Goal: Task Accomplishment & Management: Manage account settings

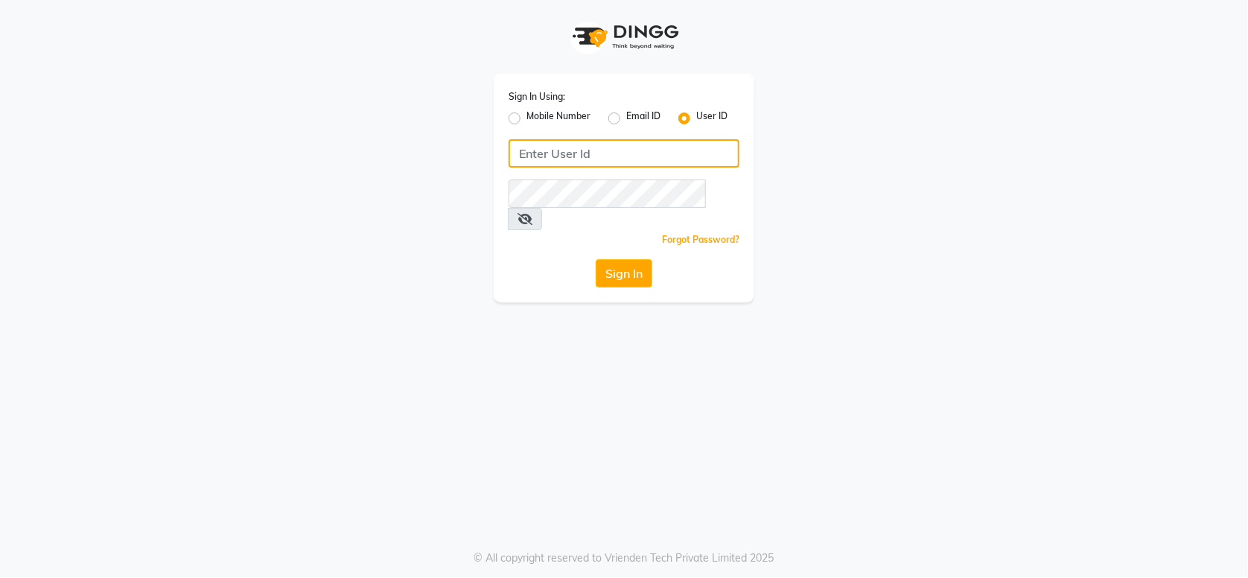
type input "7499539835"
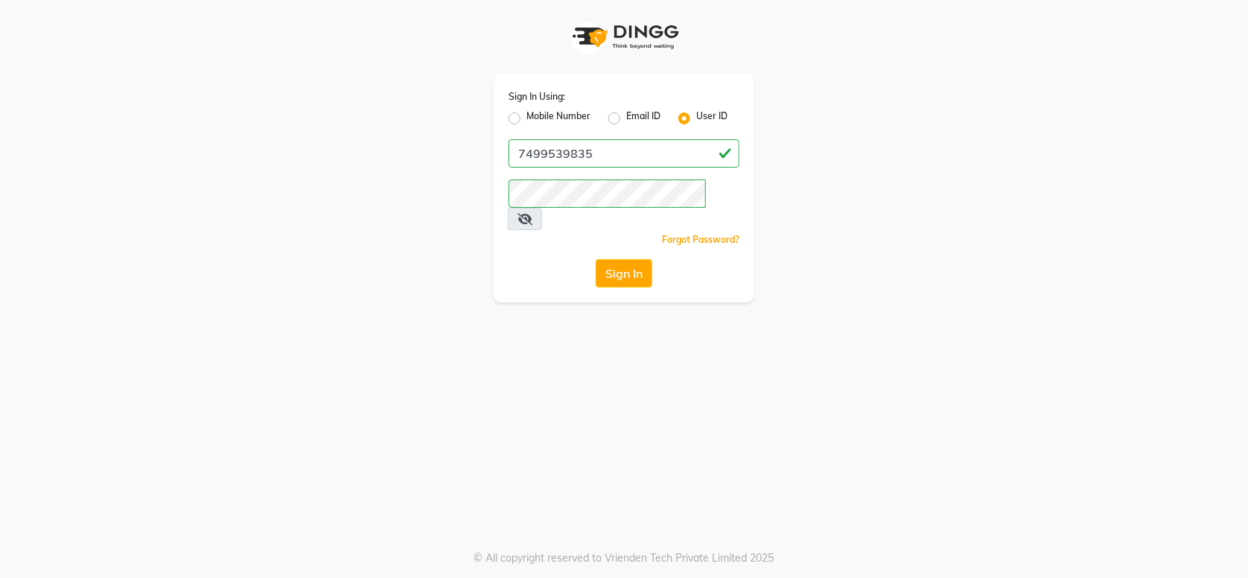
click at [527, 118] on label "Mobile Number" at bounding box center [559, 118] width 64 height 18
click at [527, 118] on input "Mobile Number" at bounding box center [532, 114] width 10 height 10
radio input "true"
radio input "false"
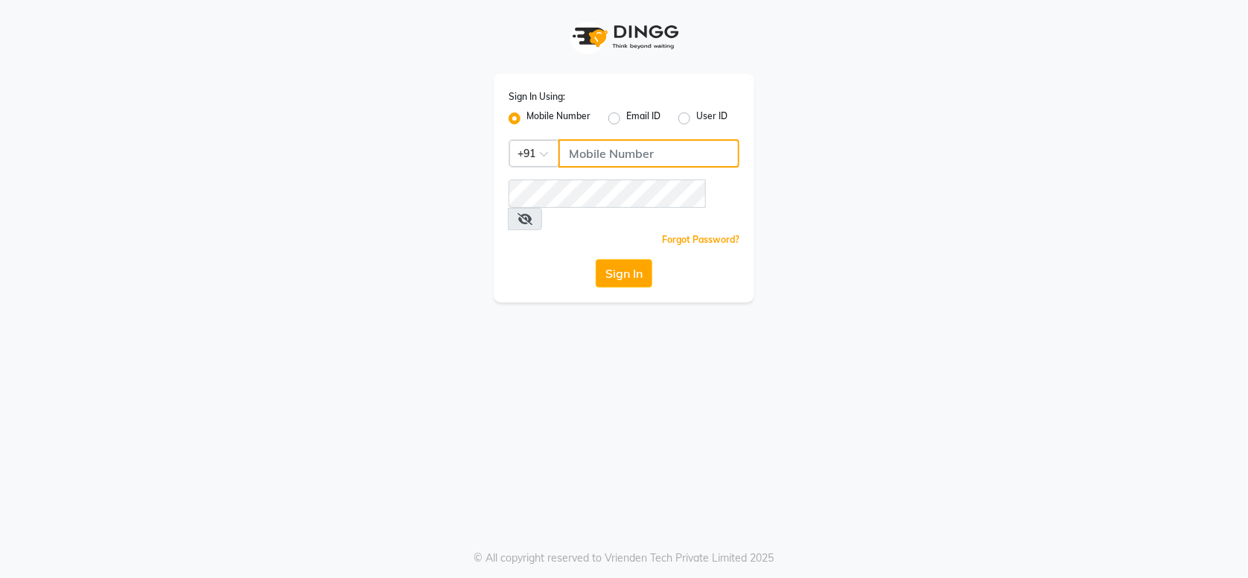
click at [627, 148] on input "Username" at bounding box center [649, 153] width 181 height 28
type input "7499539835"
drag, startPoint x: 613, startPoint y: 255, endPoint x: 623, endPoint y: 318, distance: 64.0
click at [614, 259] on button "Sign In" at bounding box center [624, 273] width 57 height 28
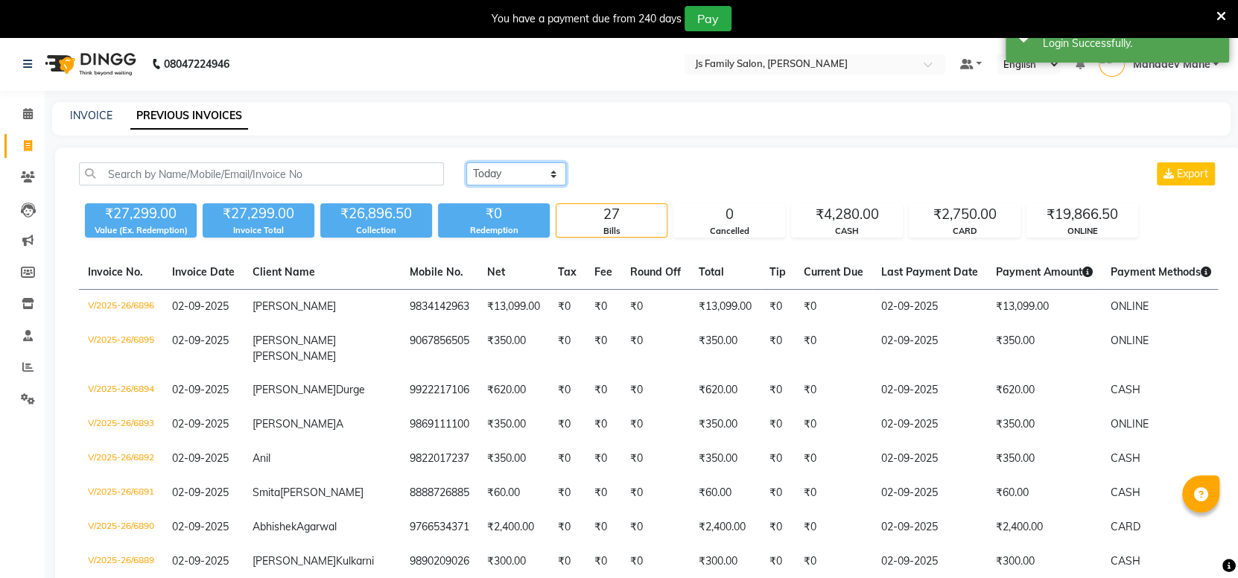
click at [512, 176] on select "[DATE] [DATE] Custom Range" at bounding box center [516, 173] width 100 height 23
click at [466, 162] on select "[DATE] [DATE] Custom Range" at bounding box center [516, 173] width 100 height 23
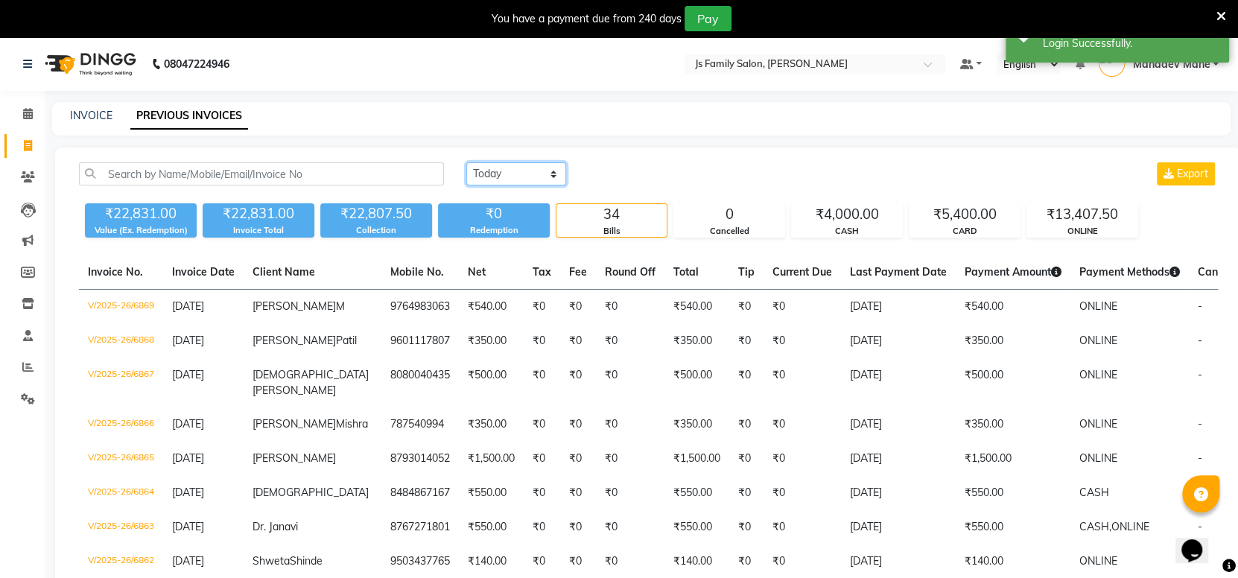
click at [536, 173] on select "[DATE] [DATE] Custom Range" at bounding box center [516, 173] width 100 height 23
click at [466, 162] on select "[DATE] [DATE] Custom Range" at bounding box center [516, 173] width 100 height 23
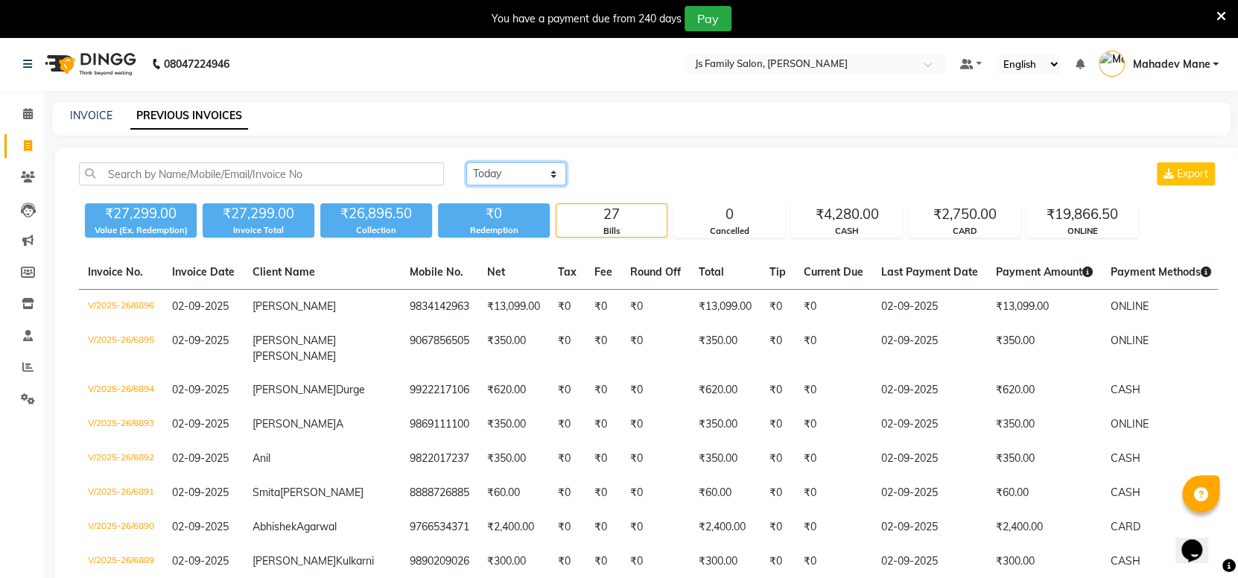
click at [527, 173] on select "[DATE] [DATE] Custom Range" at bounding box center [516, 173] width 100 height 23
select select "[DATE]"
click at [466, 162] on select "[DATE] [DATE] Custom Range" at bounding box center [516, 173] width 100 height 23
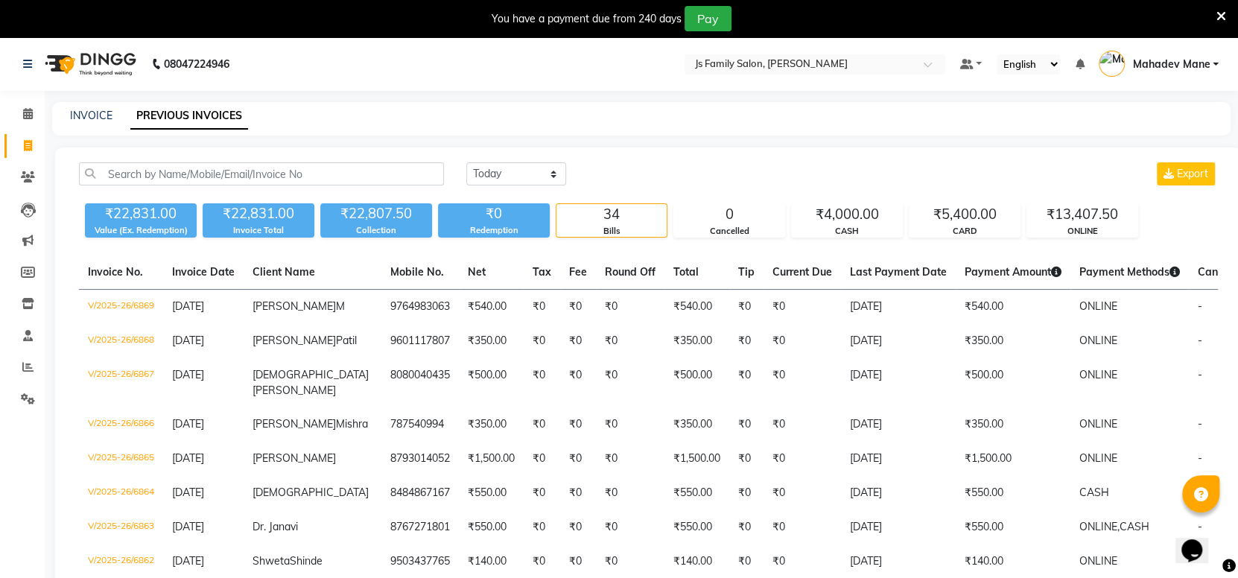
click at [1206, 65] on span "Mahadev Mane" at bounding box center [1170, 65] width 77 height 16
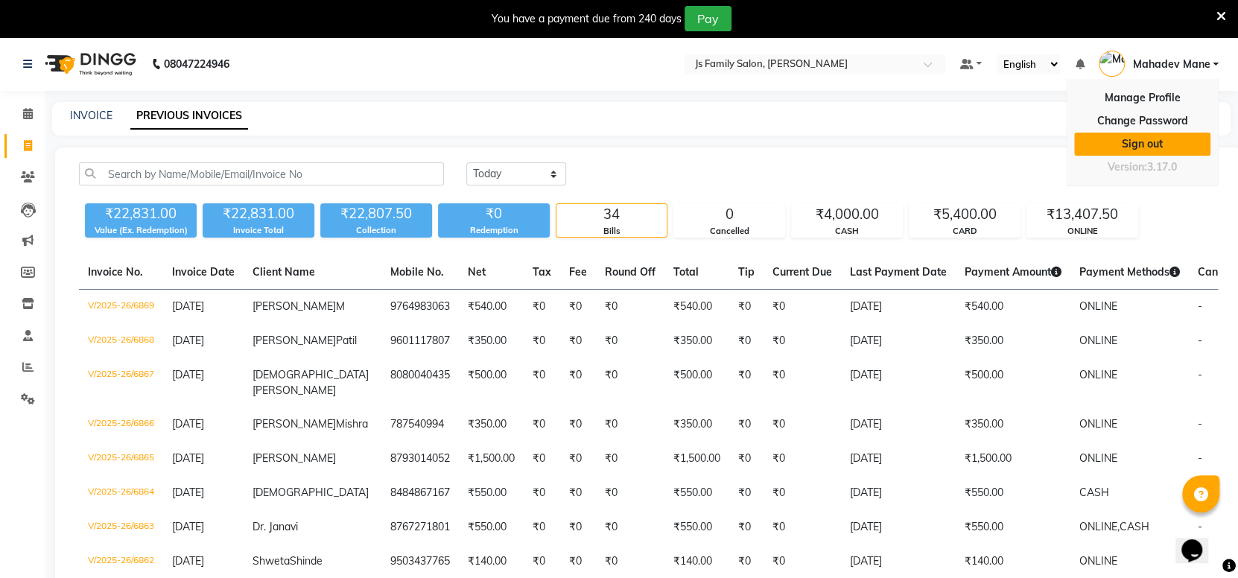
click at [1143, 146] on link "Sign out" at bounding box center [1142, 144] width 136 height 23
